Goal: Task Accomplishment & Management: Manage account settings

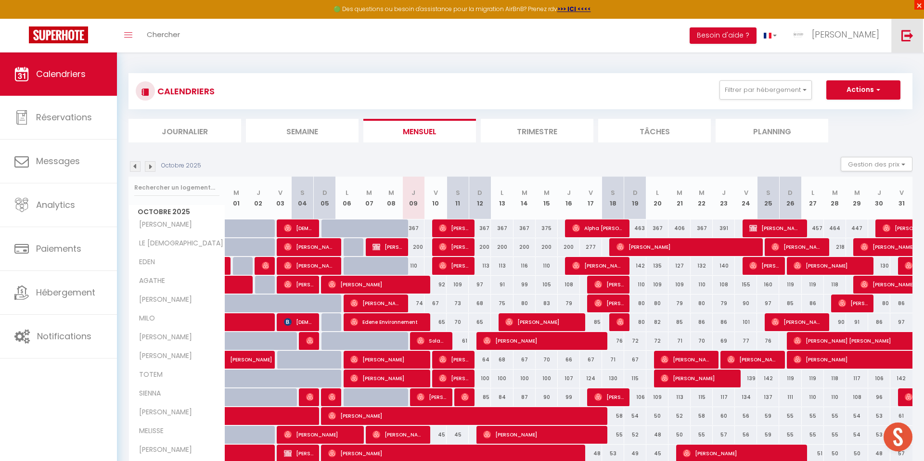
click at [921, 7] on span "×" at bounding box center [920, 5] width 10 height 10
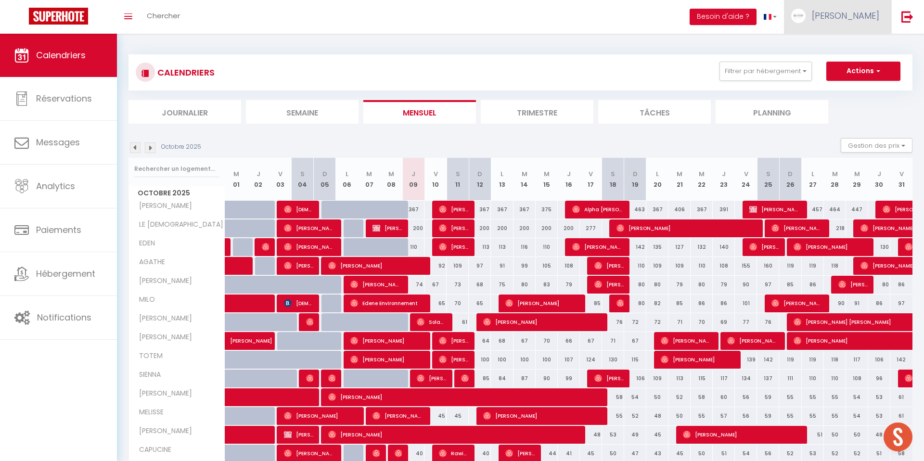
click at [838, 20] on link "[PERSON_NAME]" at bounding box center [837, 17] width 107 height 34
click at [860, 51] on link "Paramètres" at bounding box center [852, 48] width 71 height 16
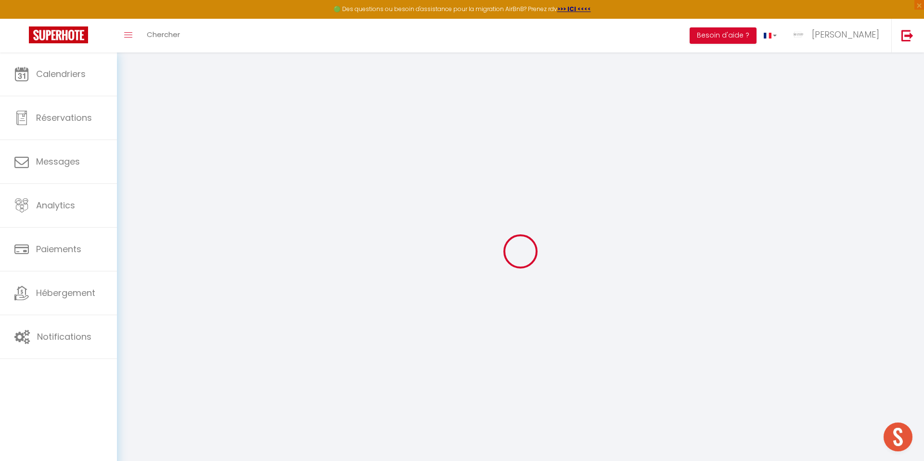
type input "5694hlWNysKUpZ3PfA022DU9C"
type input "sW1UJU8rG6lVpnlna5T2j58mT"
type input "[URL][DOMAIN_NAME]"
select select "fr"
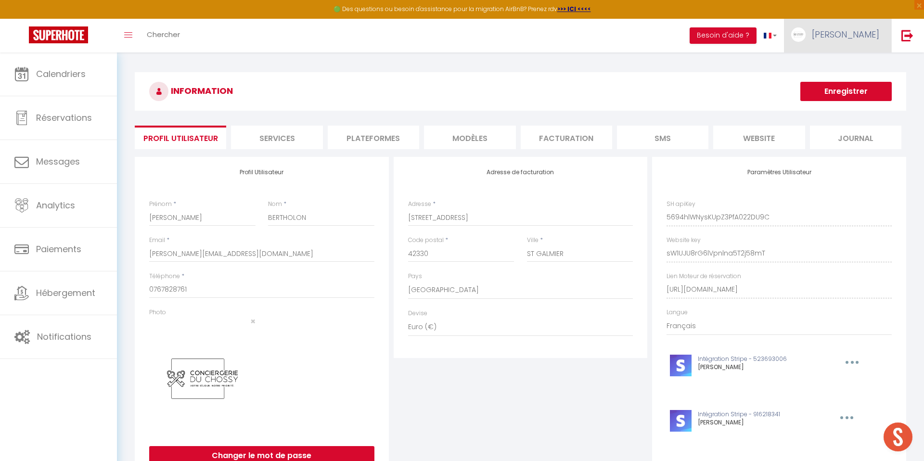
click at [861, 42] on link "[PERSON_NAME]" at bounding box center [837, 36] width 107 height 34
click at [840, 68] on link "Paramètres" at bounding box center [852, 67] width 71 height 16
click at [358, 138] on li "Plateformes" at bounding box center [373, 138] width 91 height 24
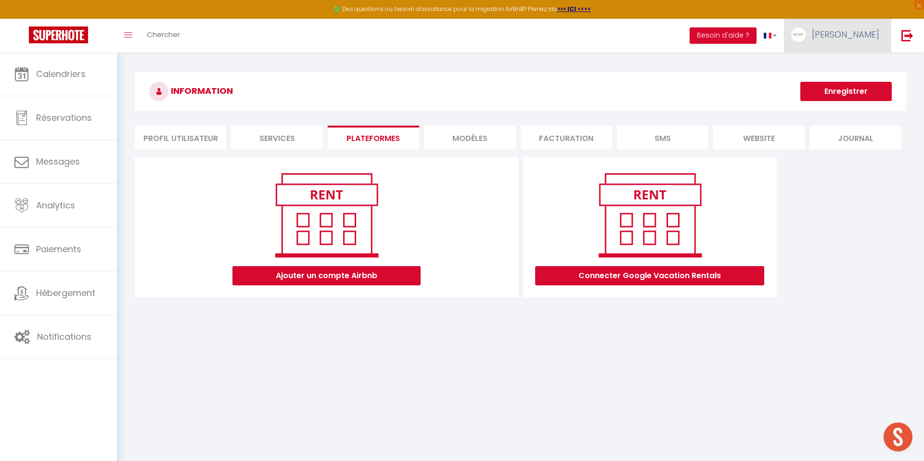
click at [851, 32] on span "[PERSON_NAME]" at bounding box center [845, 34] width 67 height 12
click at [842, 81] on link "Équipe" at bounding box center [852, 84] width 71 height 16
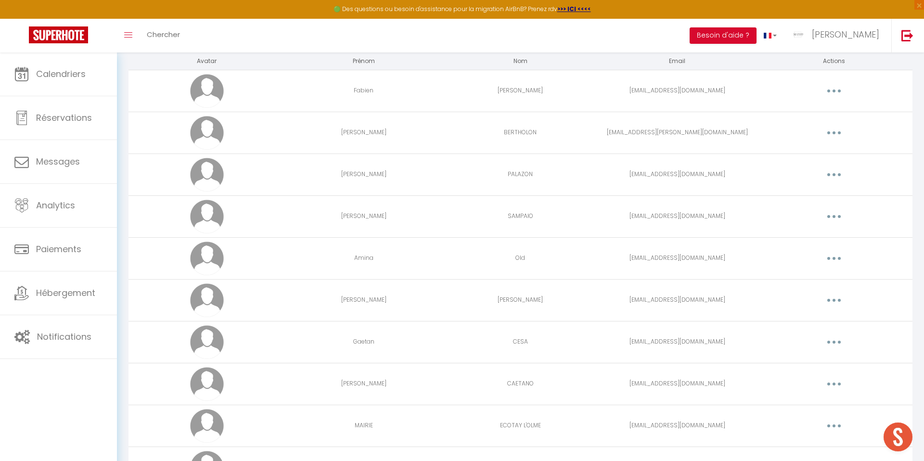
scroll to position [164, 0]
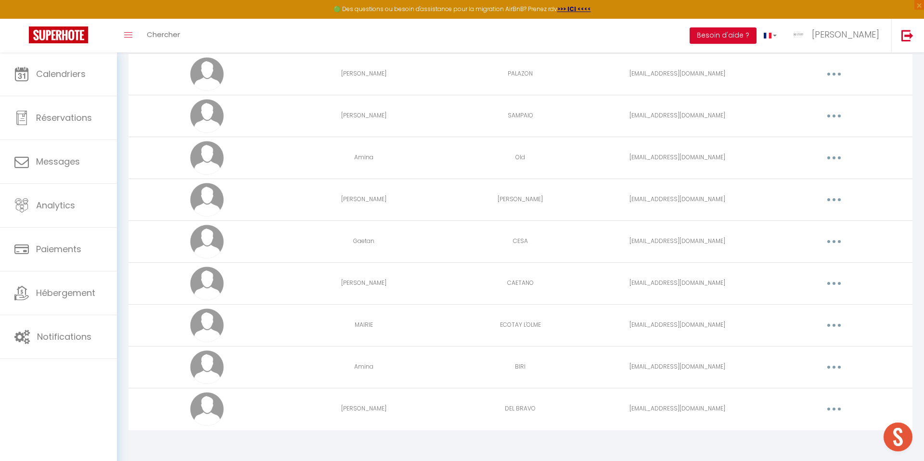
click at [838, 280] on button "button" at bounding box center [834, 283] width 27 height 15
click at [795, 304] on link "Editer" at bounding box center [808, 305] width 71 height 16
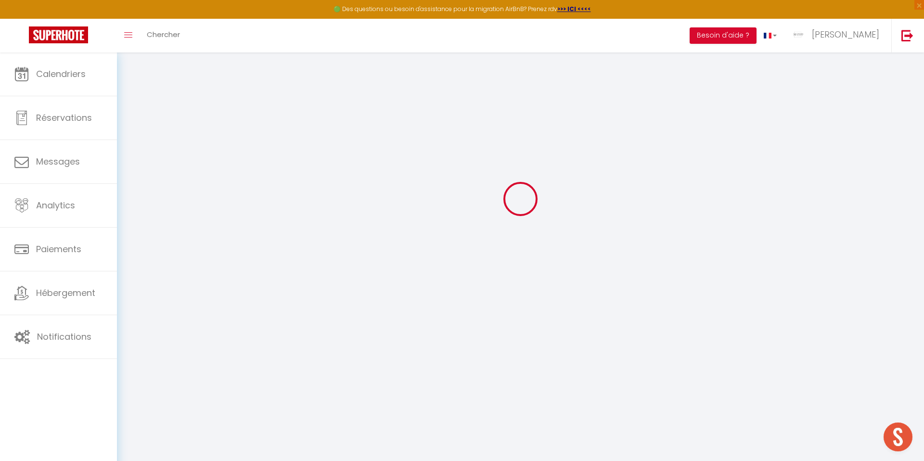
type input "[PERSON_NAME]"
type input "CAETANO"
type input "[EMAIL_ADDRESS][DOMAIN_NAME]"
type textarea "[URL][DOMAIN_NAME]"
checkbox input "true"
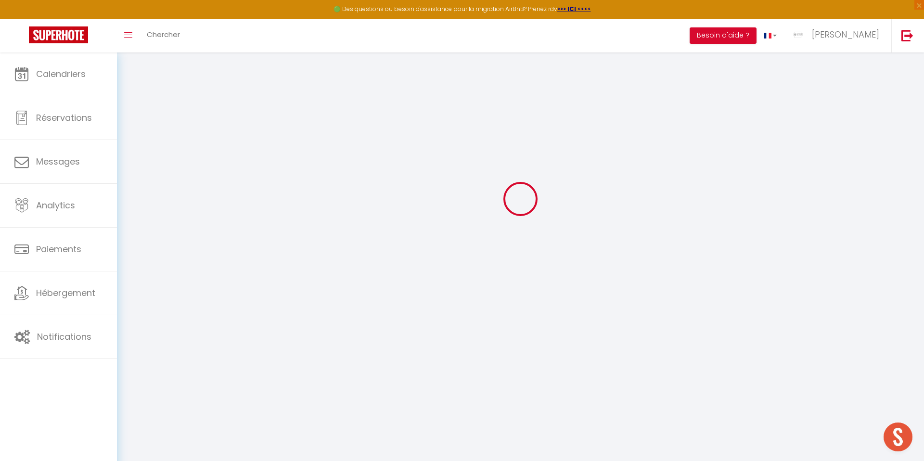
checkbox input "false"
checkbox input "true"
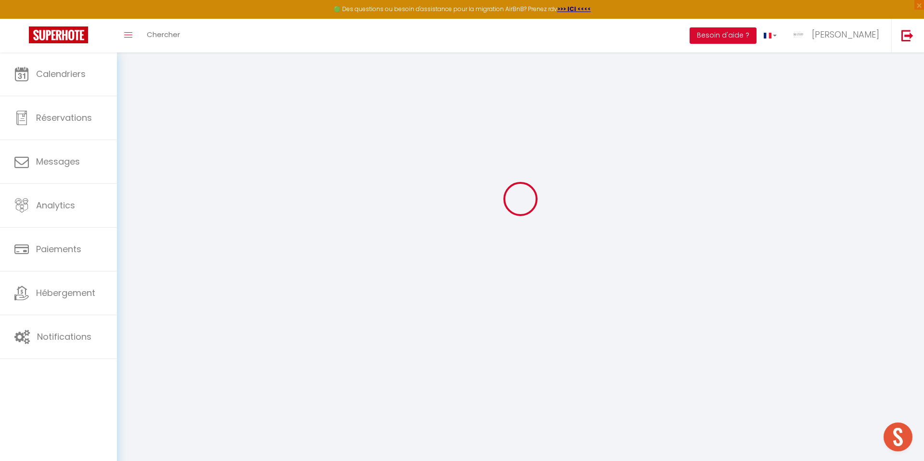
checkbox input "true"
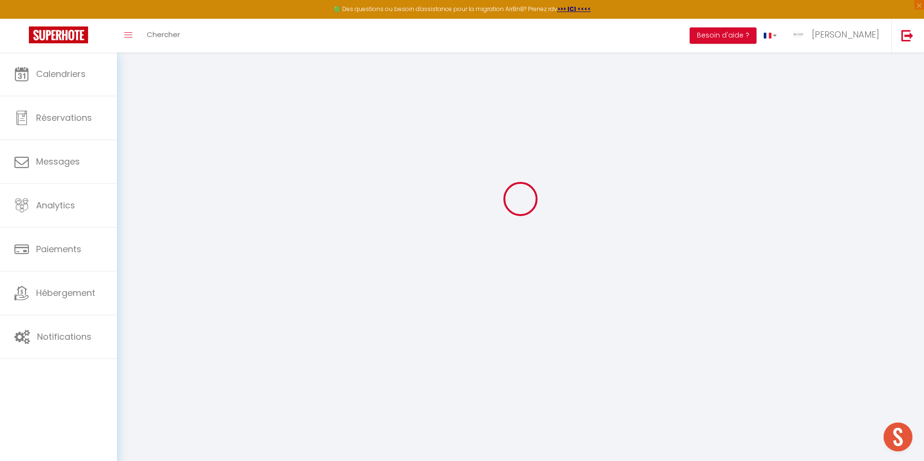
checkbox input "true"
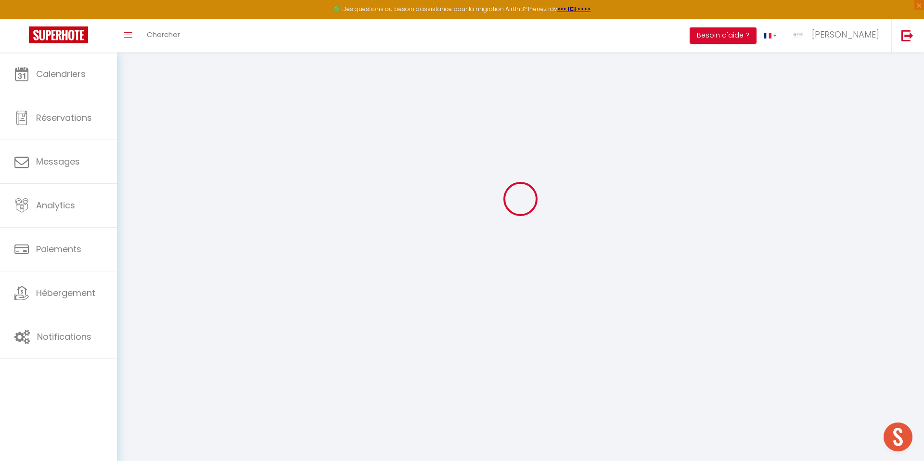
checkbox input "true"
select select
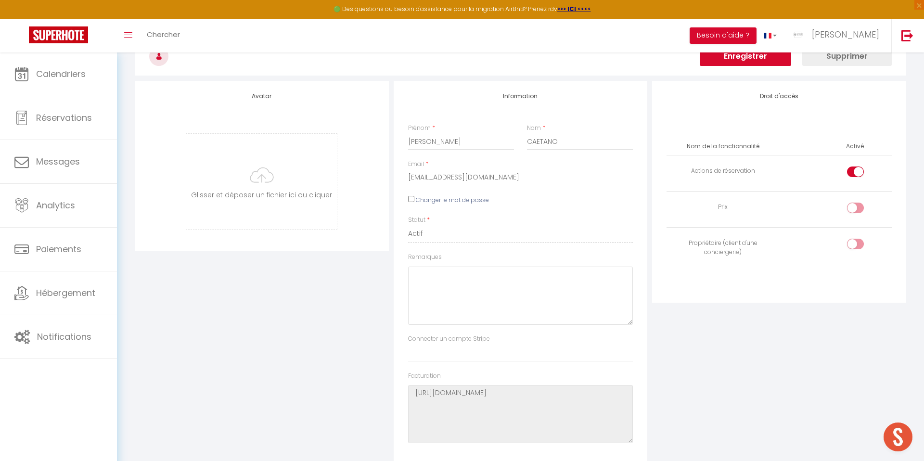
scroll to position [1308, 0]
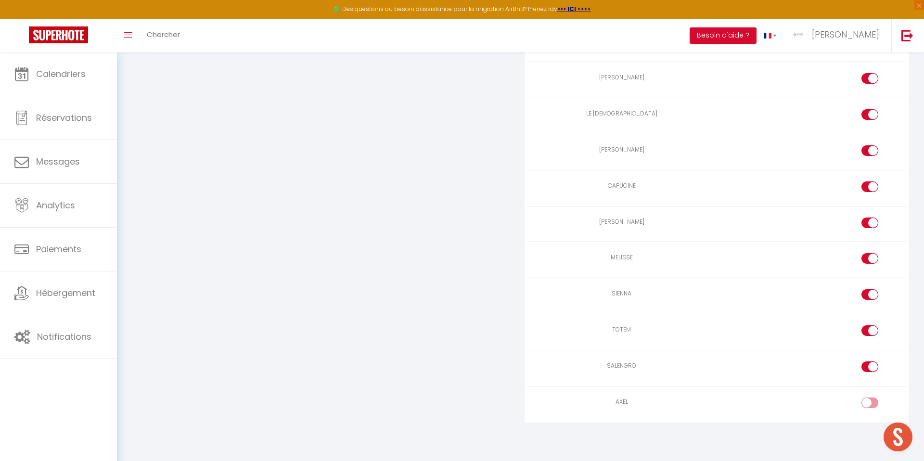
drag, startPoint x: 867, startPoint y: 403, endPoint x: 866, endPoint y: 417, distance: 14.0
click at [867, 403] on div at bounding box center [870, 403] width 17 height 11
click at [870, 403] on input "checkbox" at bounding box center [878, 405] width 17 height 14
checkbox input "true"
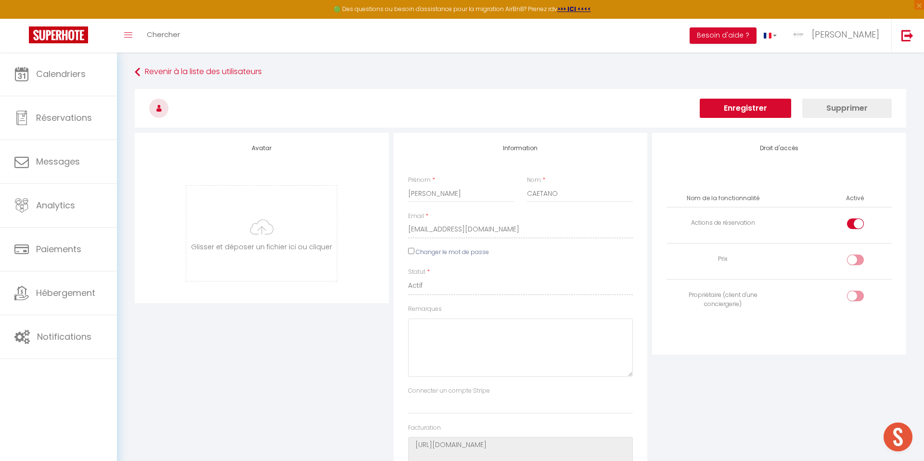
scroll to position [0, 0]
click at [730, 110] on button "Enregistrer" at bounding box center [745, 108] width 91 height 19
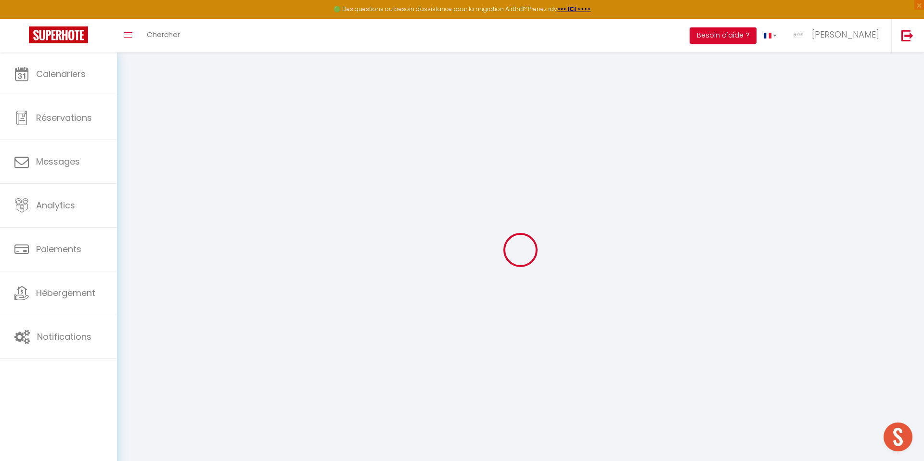
scroll to position [2, 0]
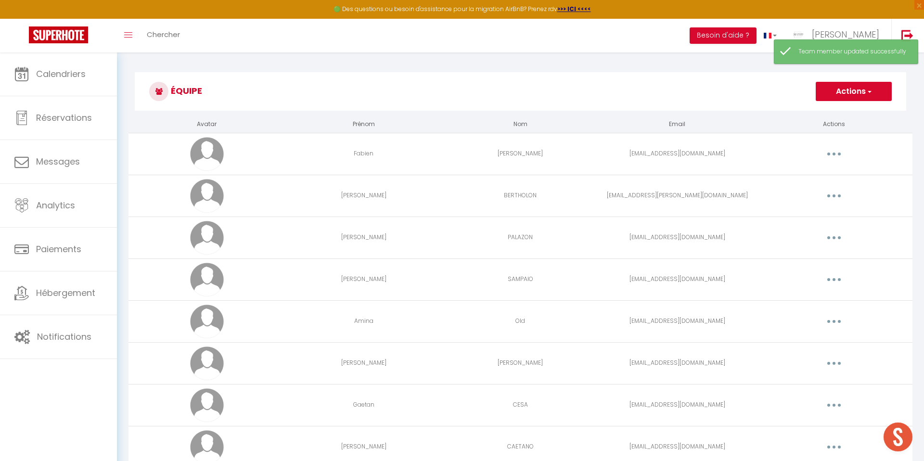
scroll to position [164, 0]
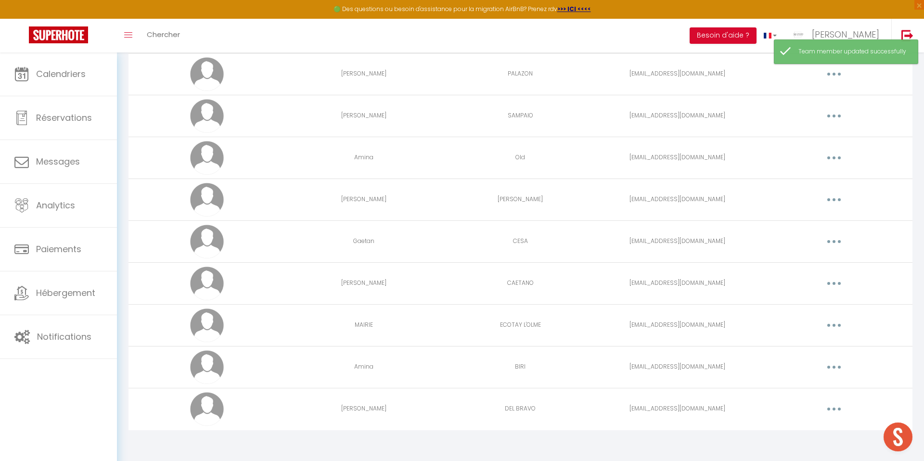
click at [838, 404] on button "button" at bounding box center [834, 408] width 27 height 15
click at [785, 423] on link "Editer" at bounding box center [808, 431] width 71 height 16
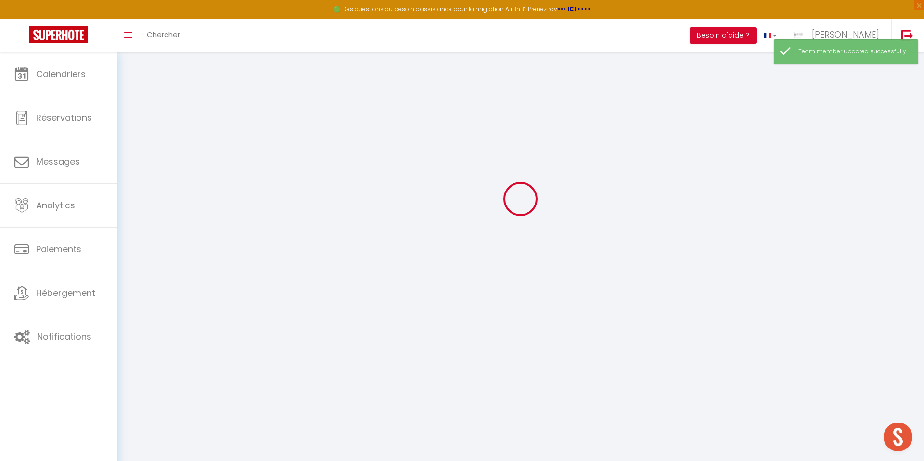
type input "[PERSON_NAME]"
type input "DEL BRAVO"
type input "[EMAIL_ADDRESS][DOMAIN_NAME]"
type textarea "[URL][DOMAIN_NAME]"
checkbox input "true"
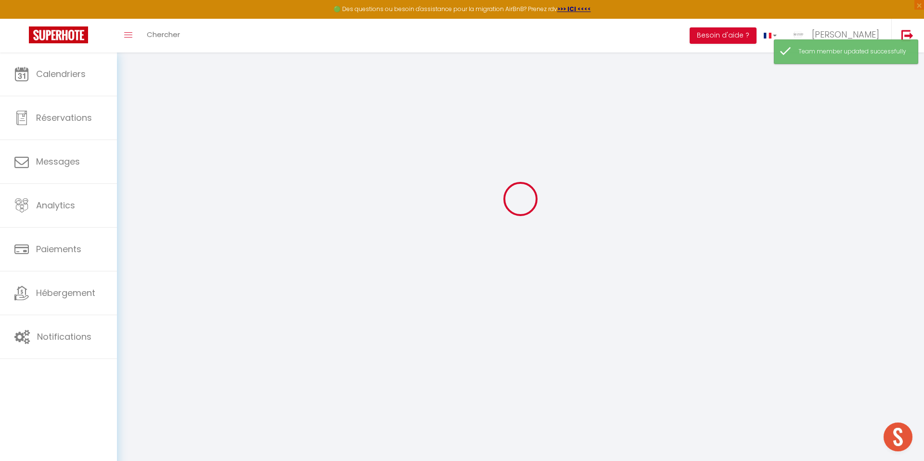
checkbox input "true"
checkbox input "false"
checkbox input "true"
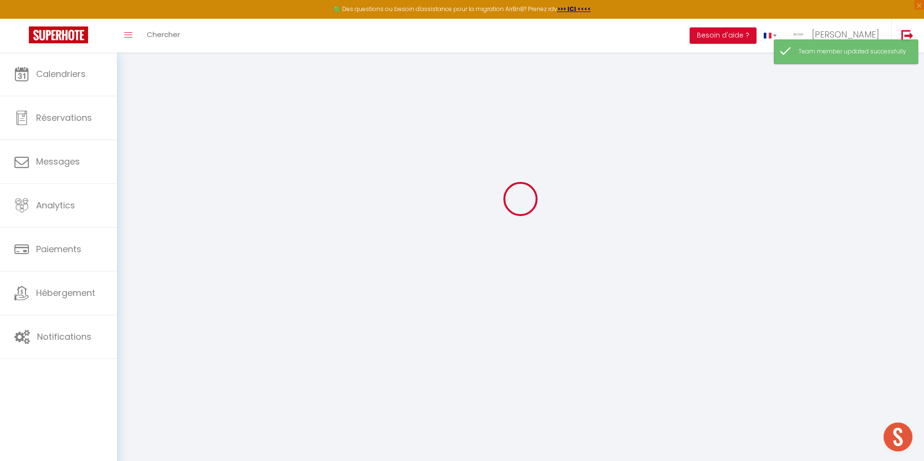
checkbox input "true"
checkbox input "false"
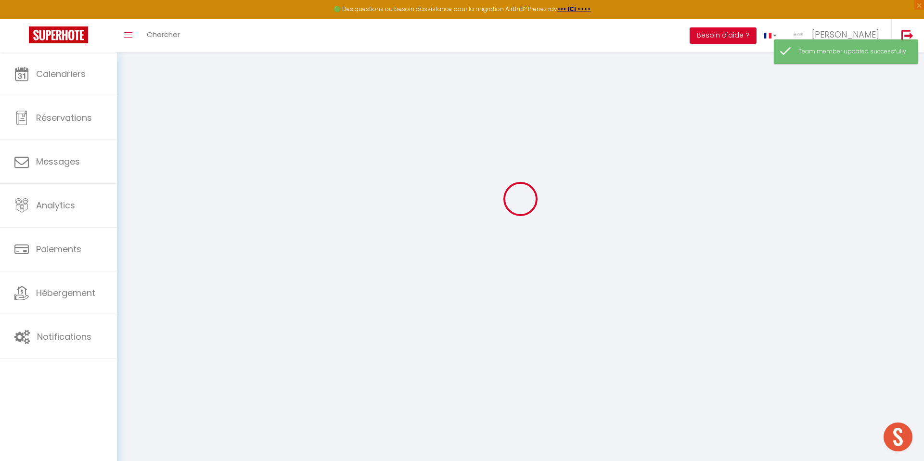
checkbox input "false"
checkbox input "true"
select select
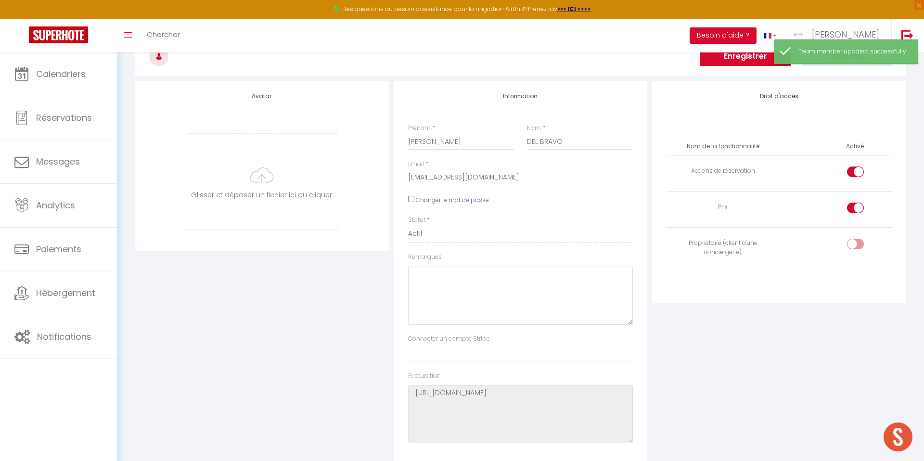
scroll to position [1308, 0]
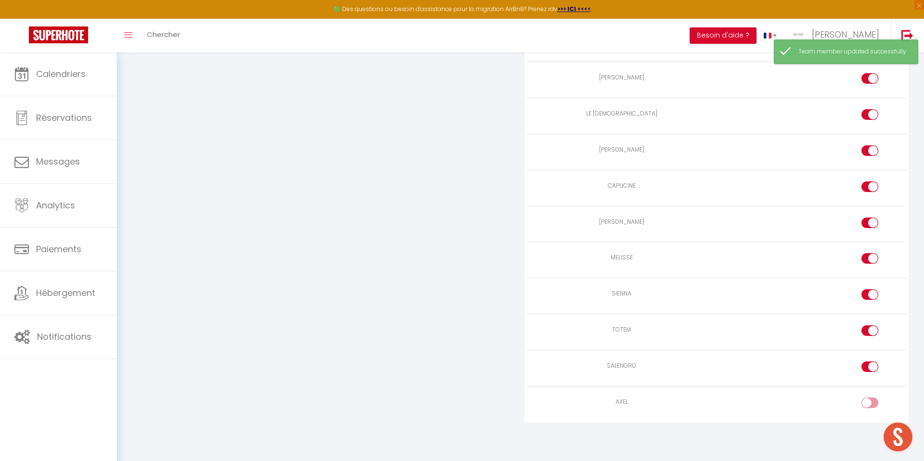
click at [873, 403] on input "checkbox" at bounding box center [878, 405] width 17 height 14
checkbox input "true"
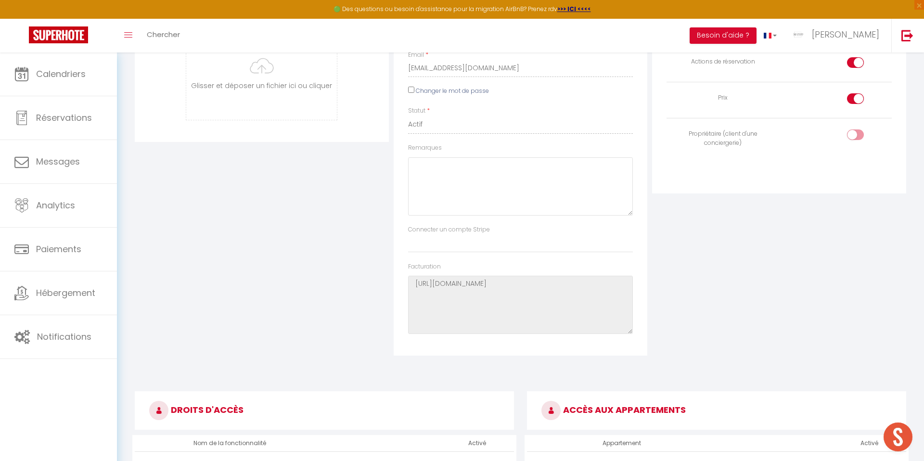
scroll to position [0, 0]
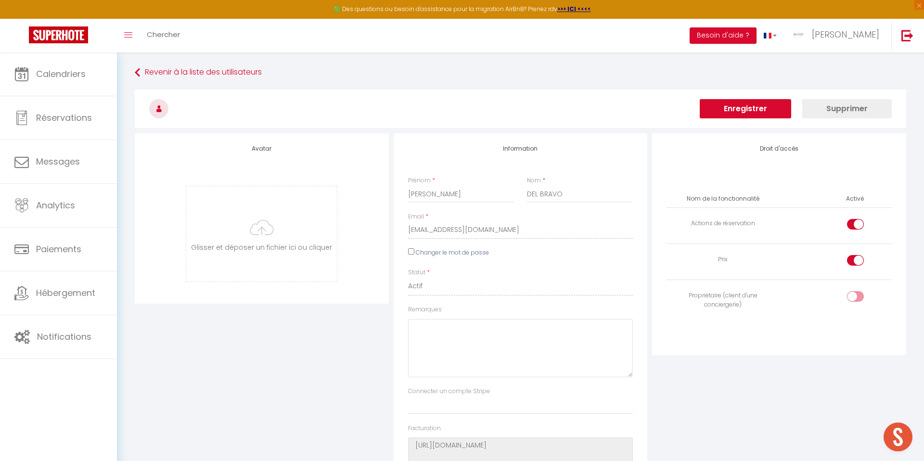
click at [755, 103] on button "Enregistrer" at bounding box center [745, 108] width 91 height 19
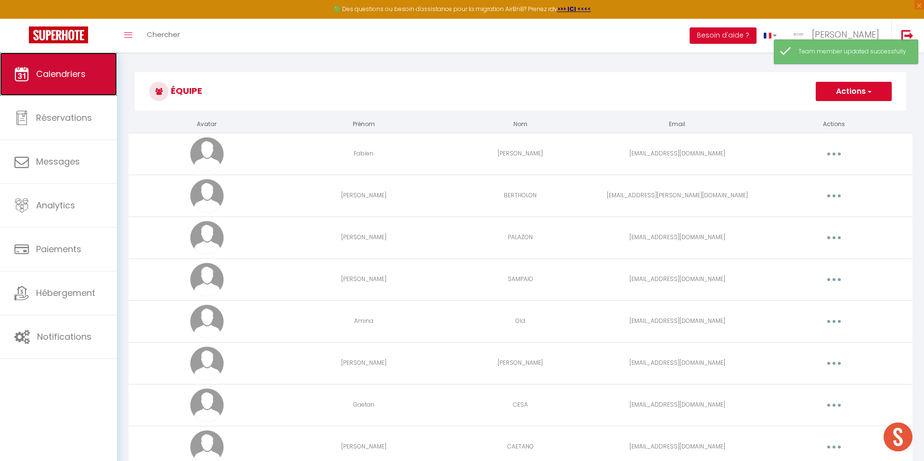
click at [76, 87] on link "Calendriers" at bounding box center [58, 73] width 117 height 43
